Goal: Find specific page/section: Find specific page/section

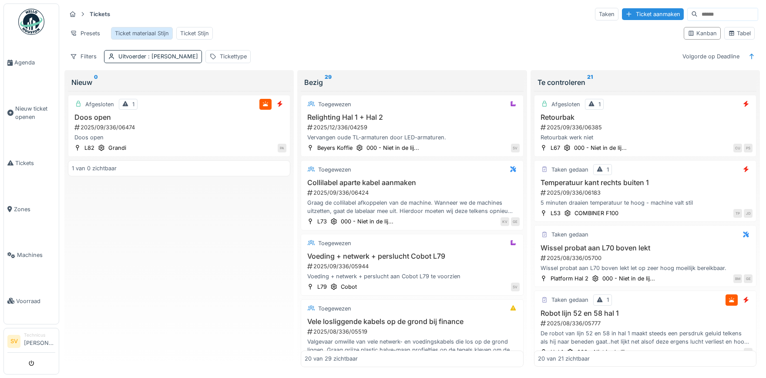
scroll to position [203, 0]
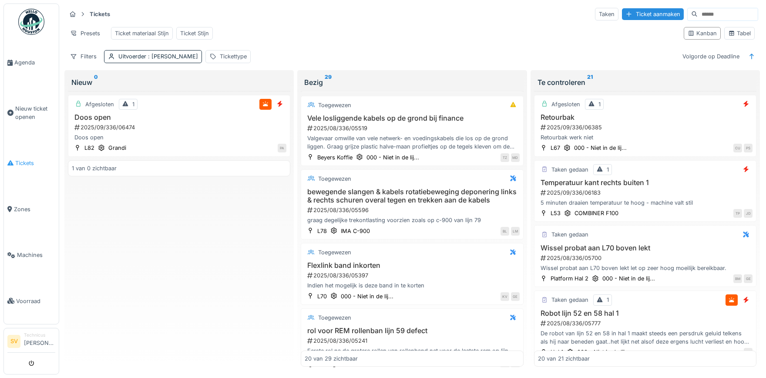
click at [27, 161] on span "Tickets" at bounding box center [35, 163] width 40 height 8
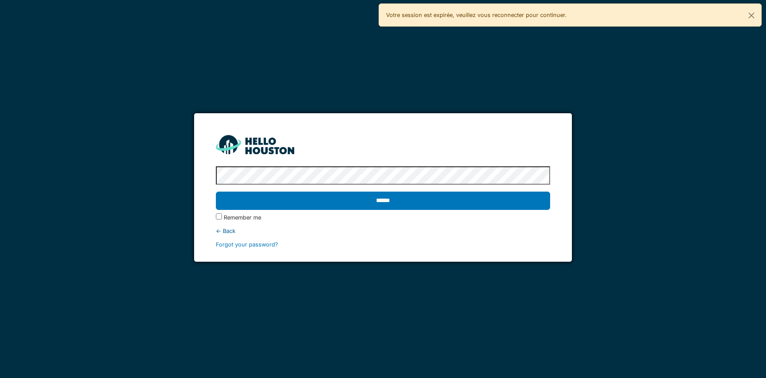
click at [216, 191] on input "******" at bounding box center [383, 200] width 334 height 18
